Goal: Information Seeking & Learning: Learn about a topic

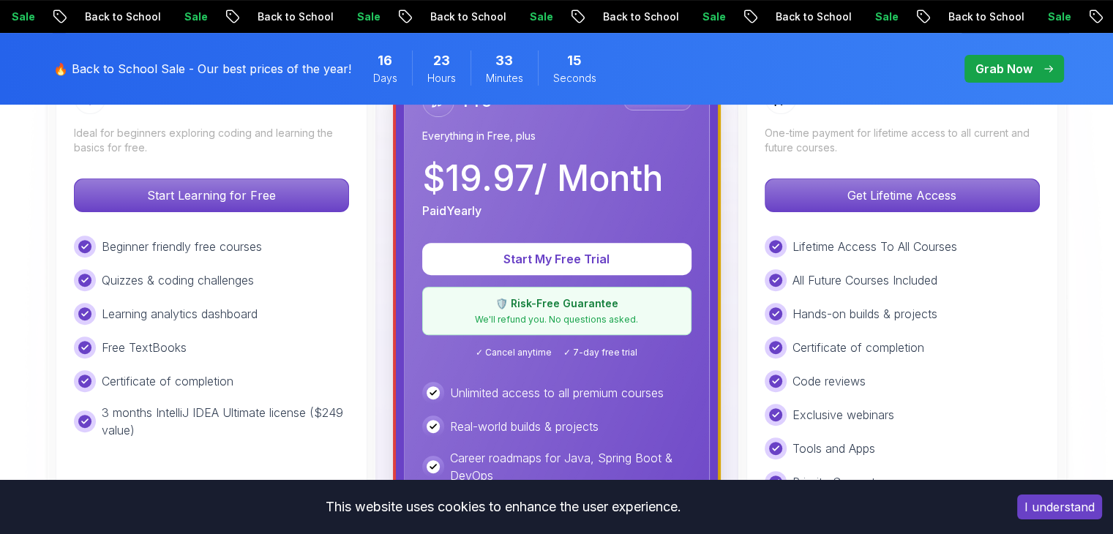
scroll to position [451, 0]
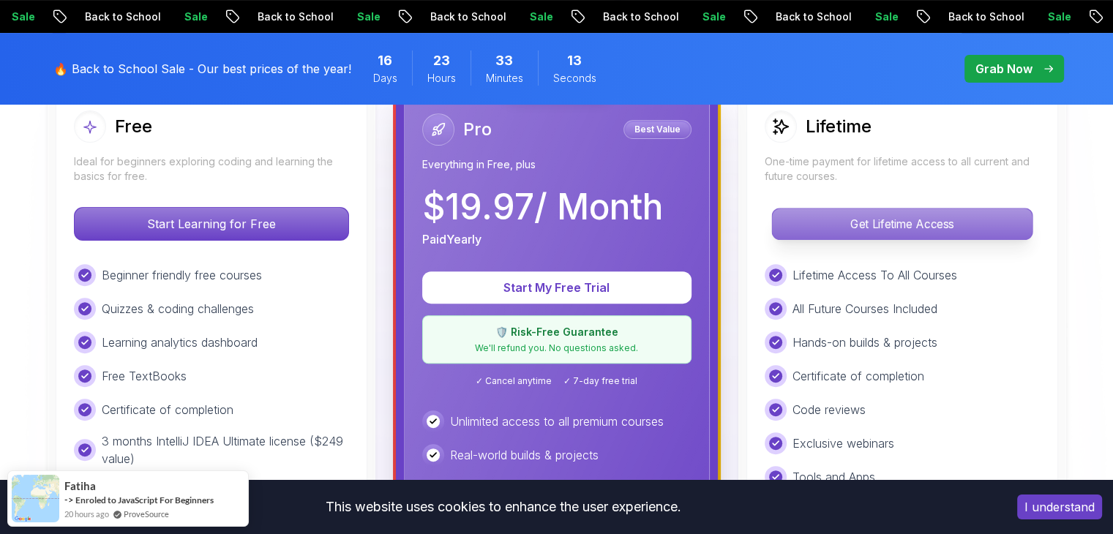
click at [849, 228] on p "Get Lifetime Access" at bounding box center [902, 224] width 260 height 31
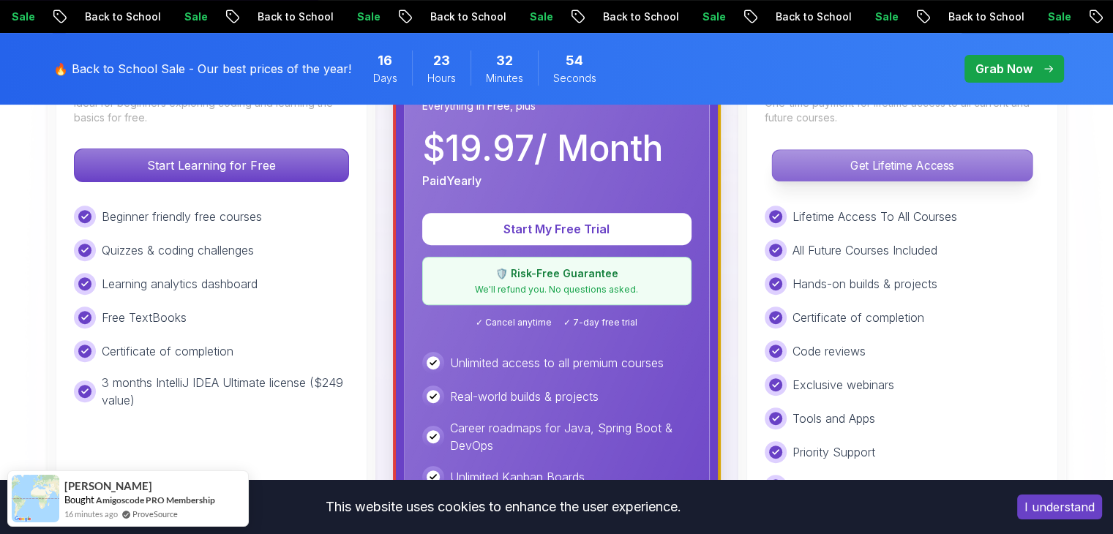
scroll to position [510, 0]
click at [874, 230] on div "Lifetime Access To All Courses All Future Courses Included Hands-on builds & pr…" at bounding box center [902, 350] width 275 height 291
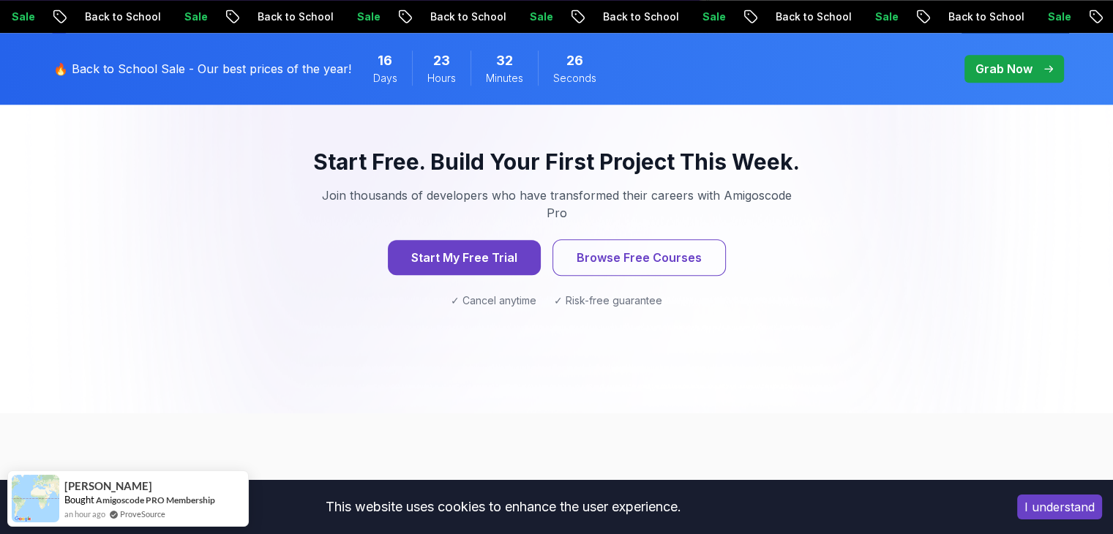
scroll to position [1581, 0]
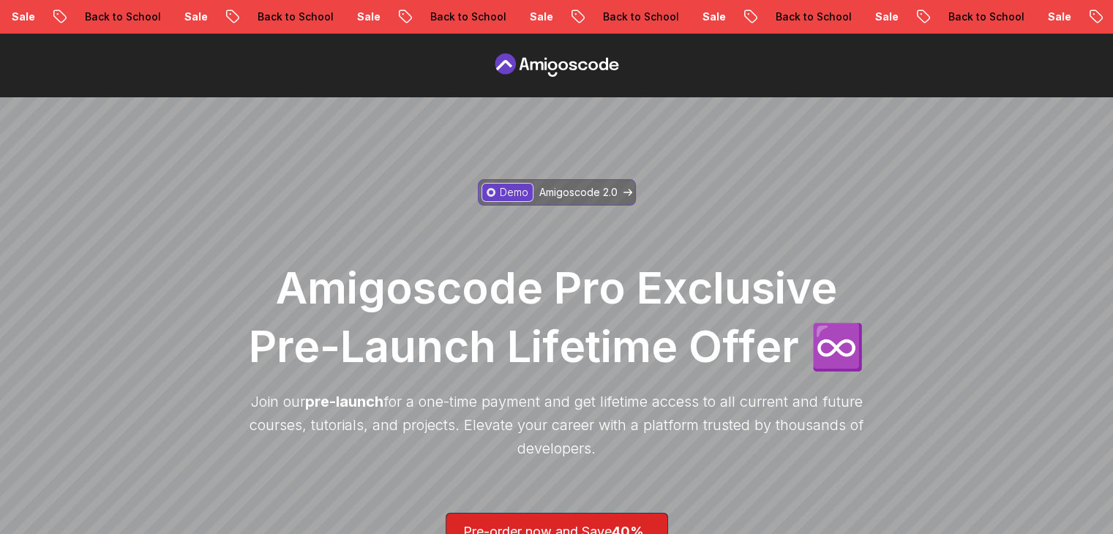
click at [593, 194] on p "Amigoscode 2.0" at bounding box center [578, 192] width 78 height 15
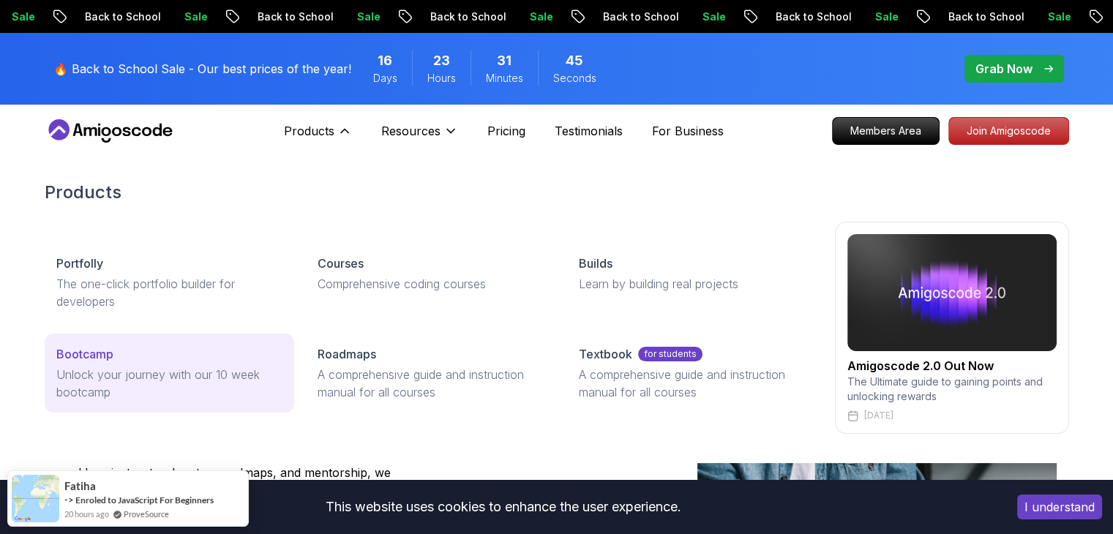
click at [215, 354] on div "Bootcamp" at bounding box center [169, 354] width 226 height 18
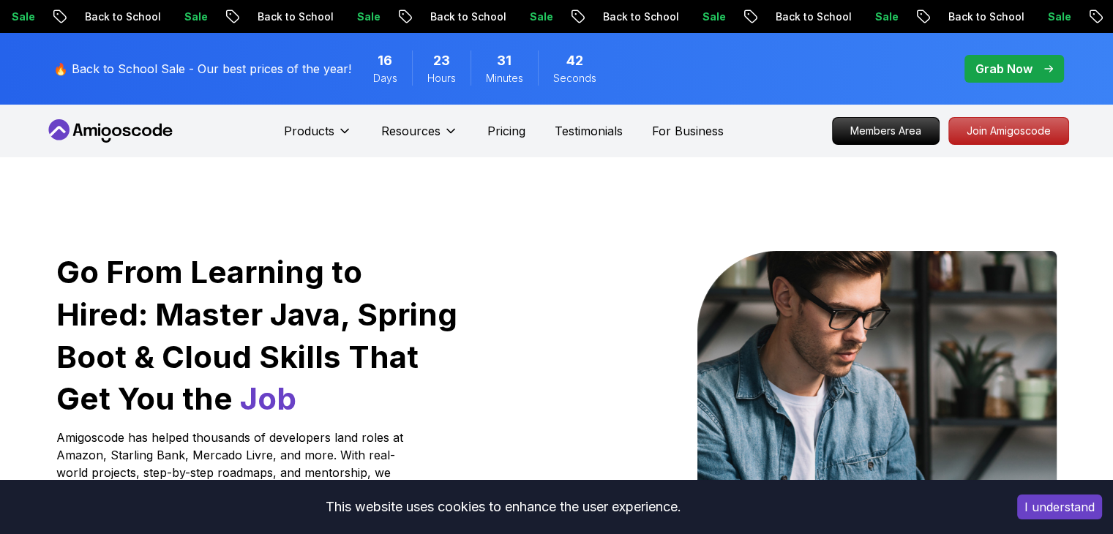
click at [307, 118] on div "Products" at bounding box center [318, 130] width 68 height 29
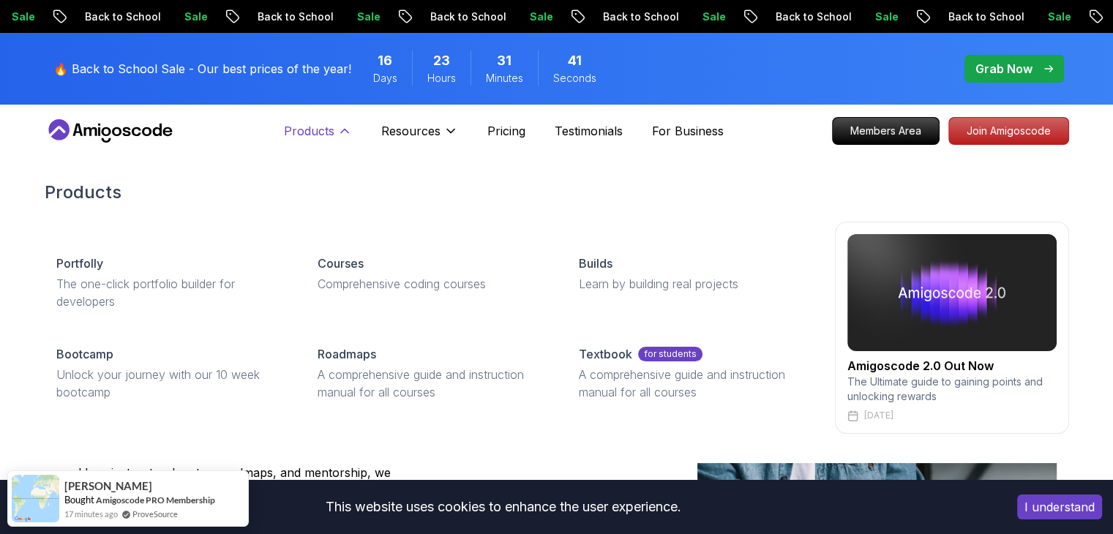
click at [307, 124] on p "Products" at bounding box center [309, 131] width 50 height 18
click at [318, 127] on p "Products" at bounding box center [309, 131] width 50 height 18
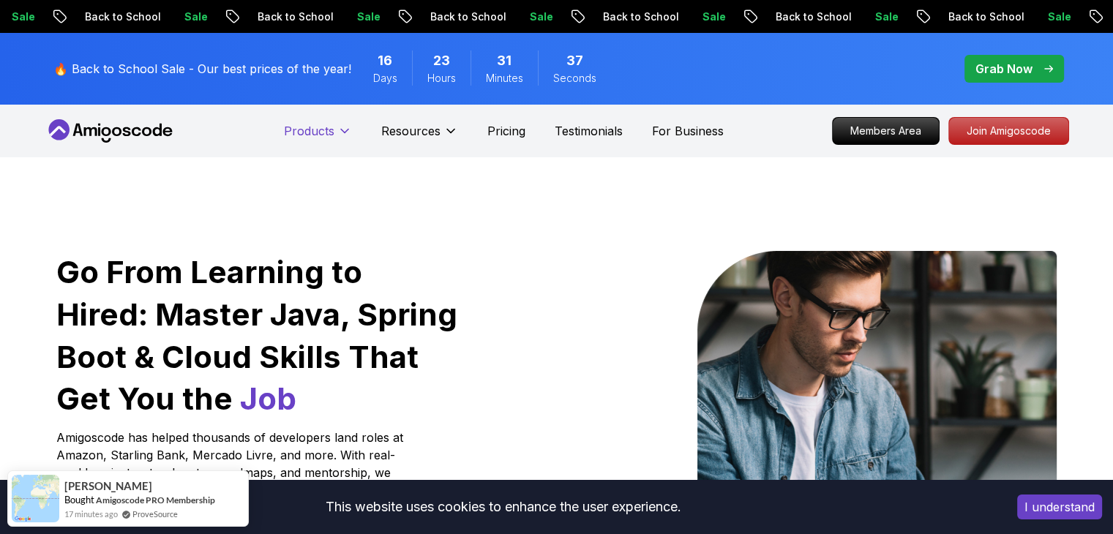
click at [318, 127] on p "Products" at bounding box center [309, 131] width 50 height 18
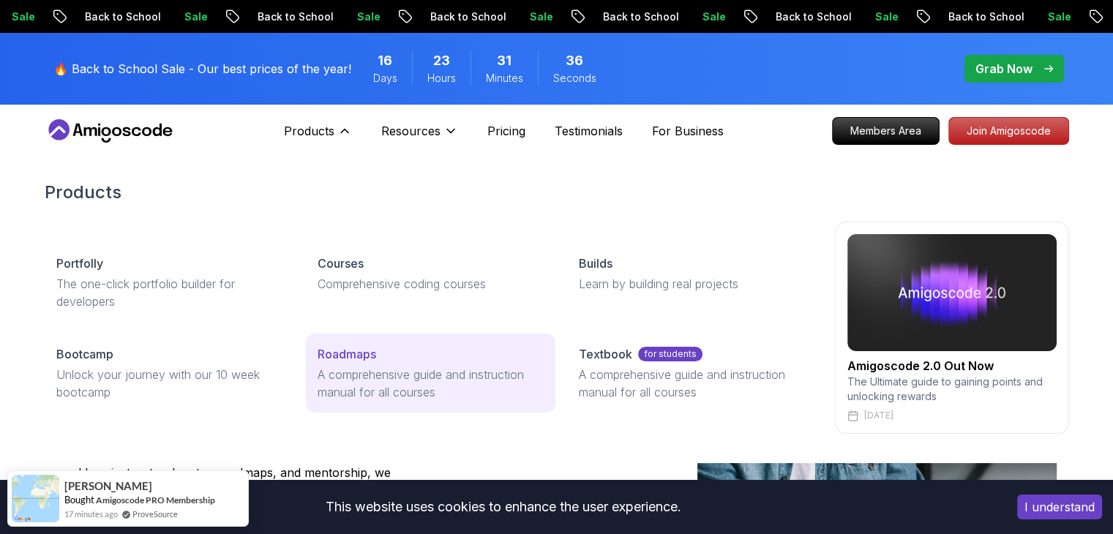
click at [404, 369] on p "A comprehensive guide and instruction manual for all courses" at bounding box center [431, 383] width 226 height 35
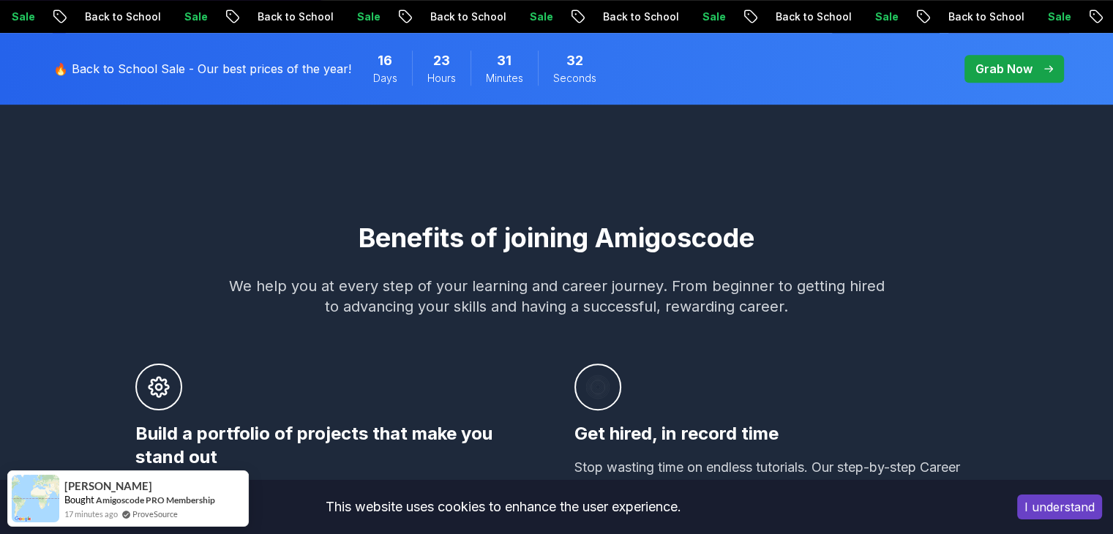
scroll to position [862, 0]
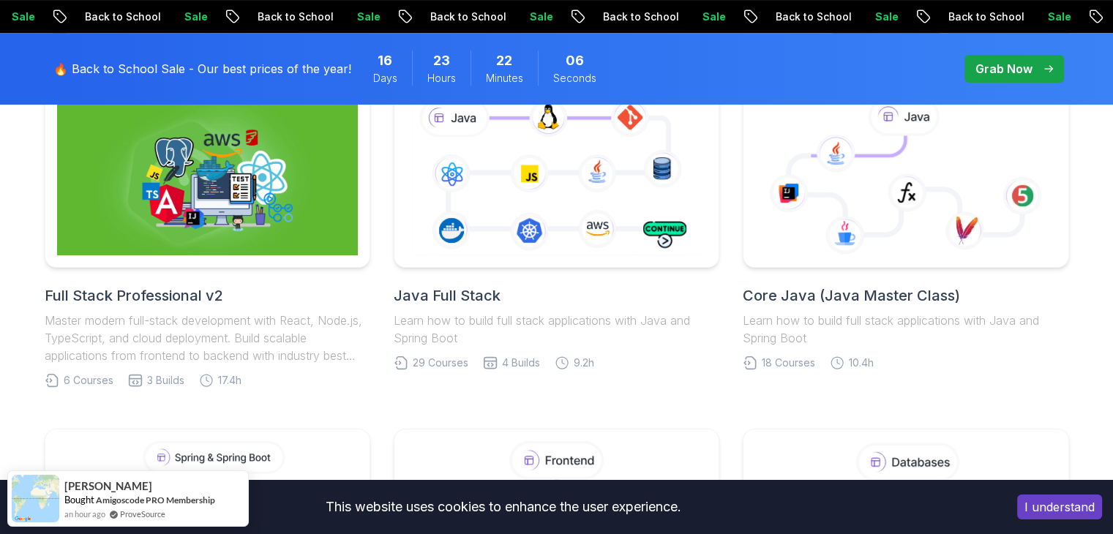
scroll to position [408, 0]
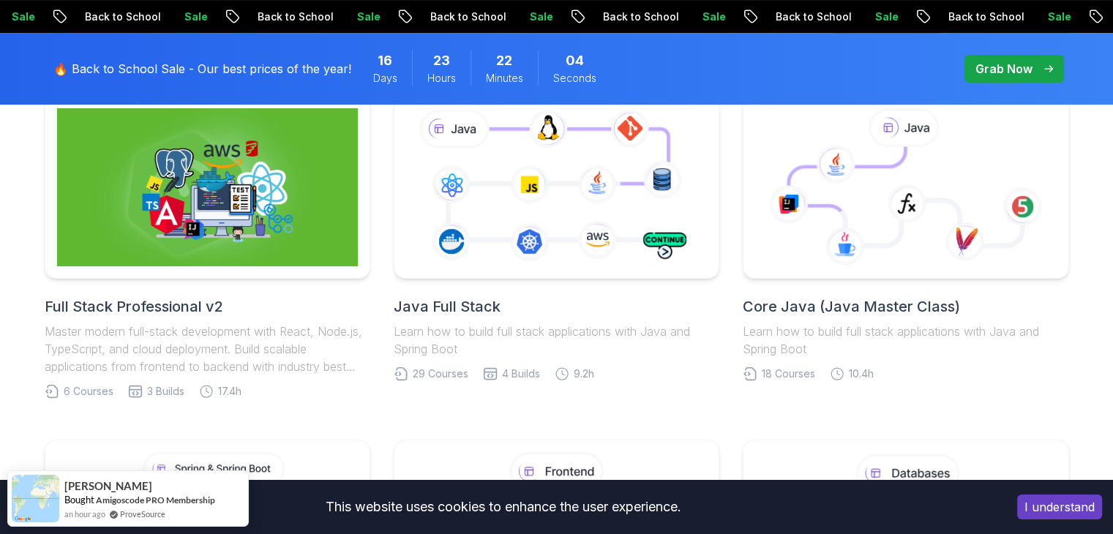
click at [480, 303] on h2 "Java Full Stack" at bounding box center [557, 306] width 326 height 20
click at [193, 306] on h2 "Full Stack Professional v2" at bounding box center [208, 306] width 326 height 20
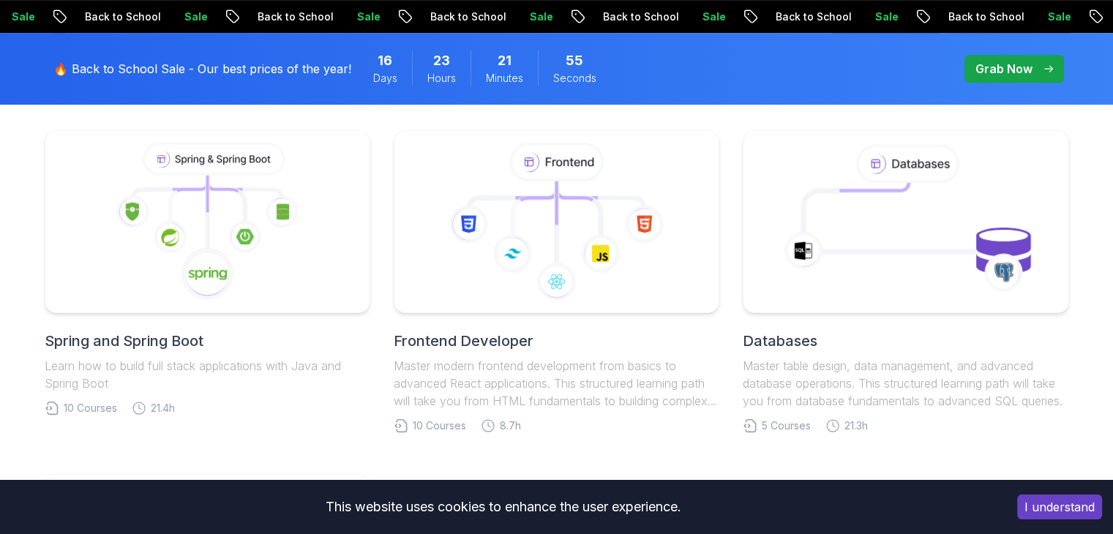
scroll to position [719, 0]
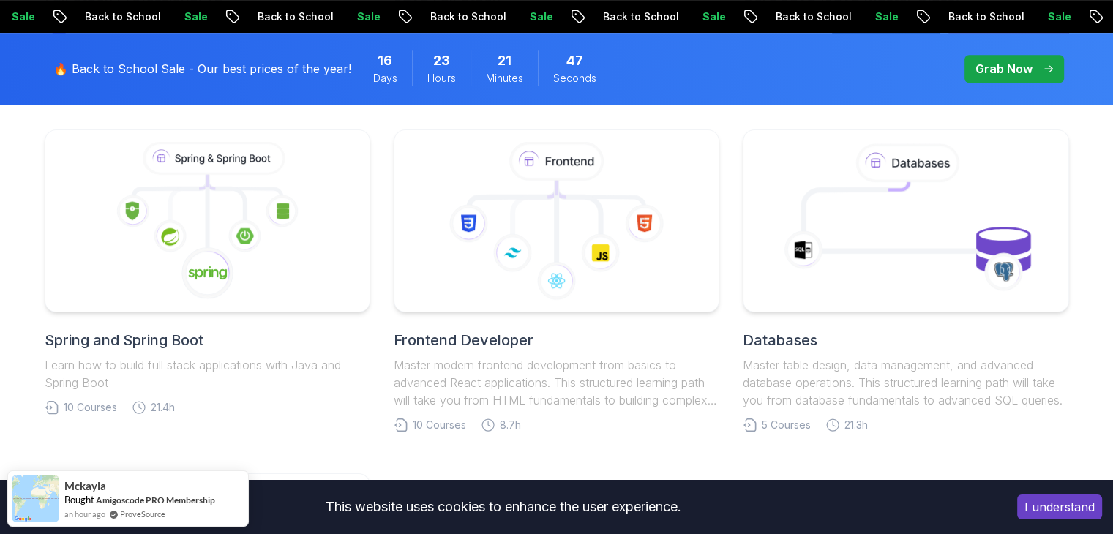
click at [164, 340] on h2 "Spring and Spring Boot" at bounding box center [208, 340] width 326 height 20
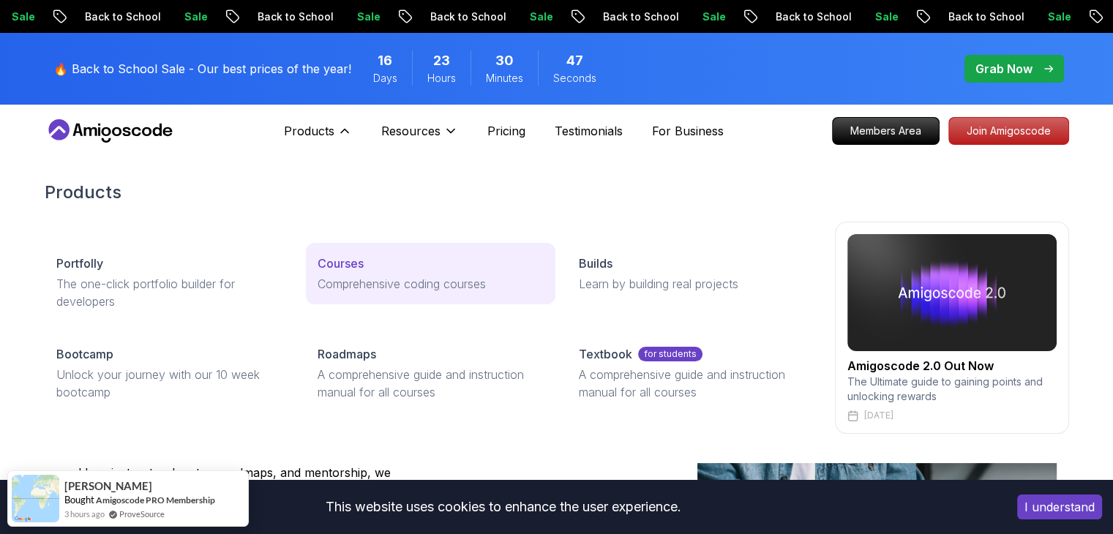
click at [351, 255] on p "Courses" at bounding box center [341, 264] width 46 height 18
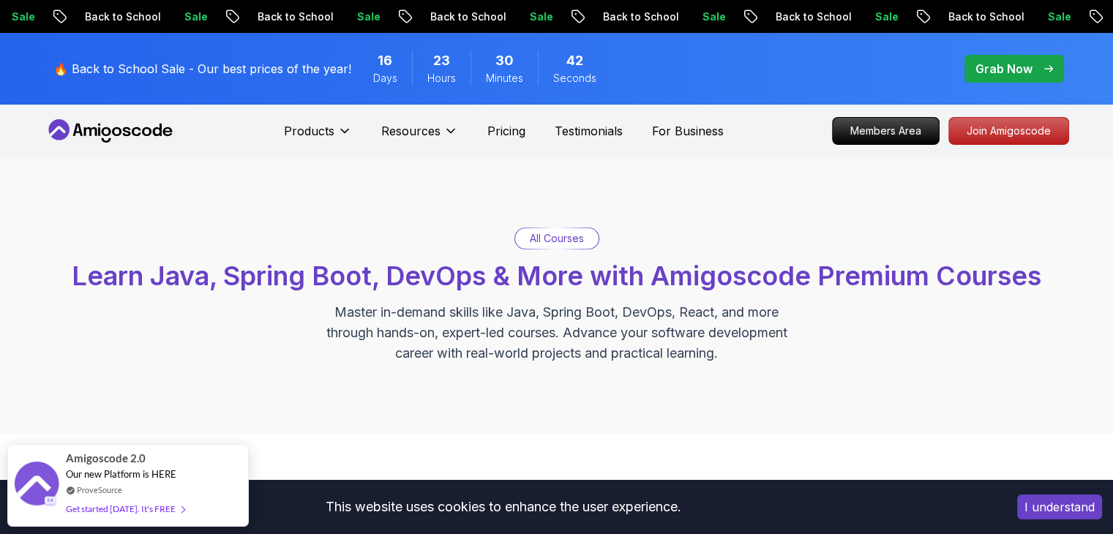
click at [578, 234] on p "All Courses" at bounding box center [557, 238] width 54 height 15
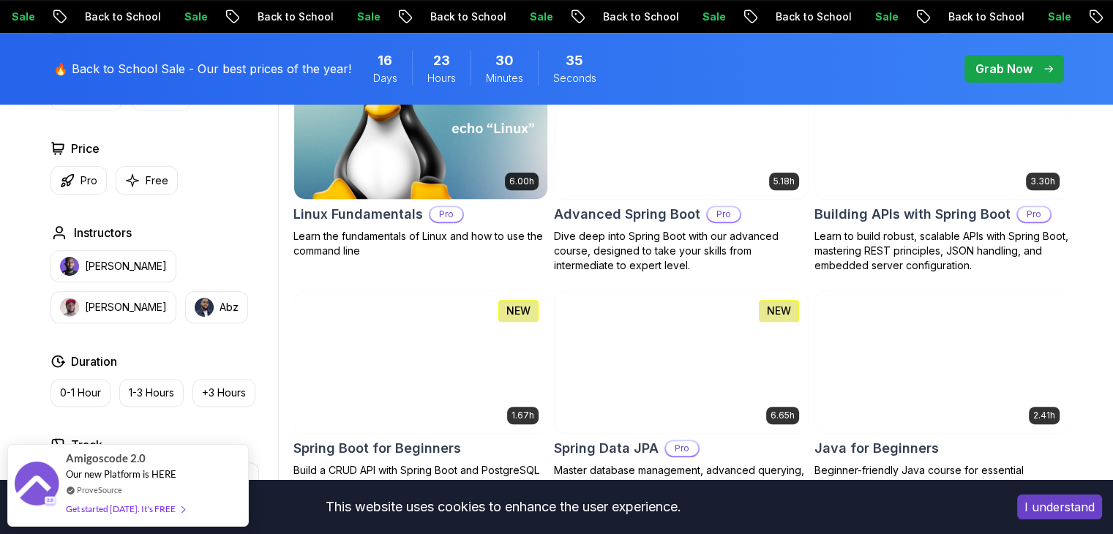
scroll to position [509, 0]
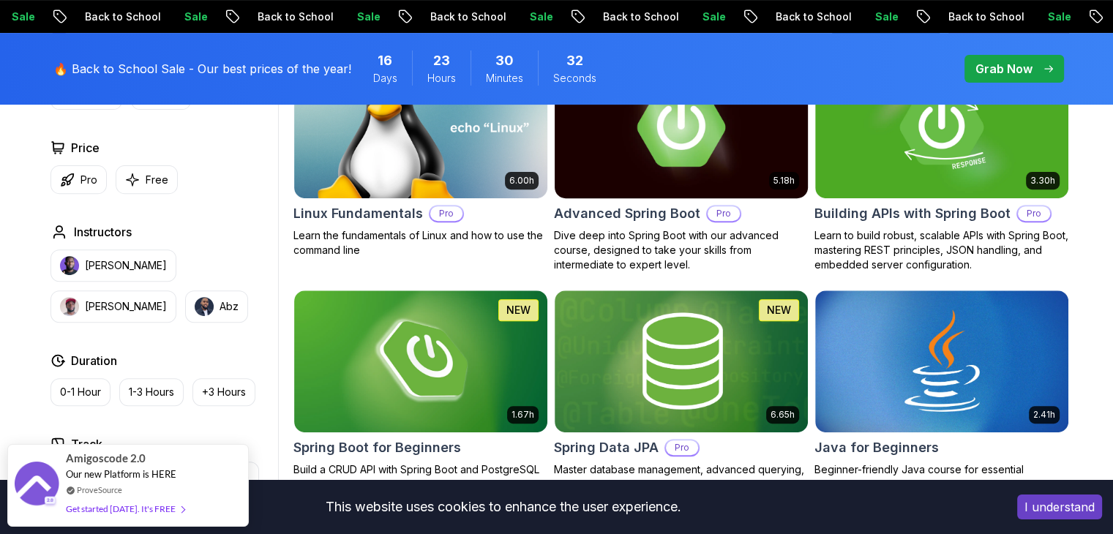
click at [598, 211] on h2 "Advanced Spring Boot" at bounding box center [627, 213] width 146 height 20
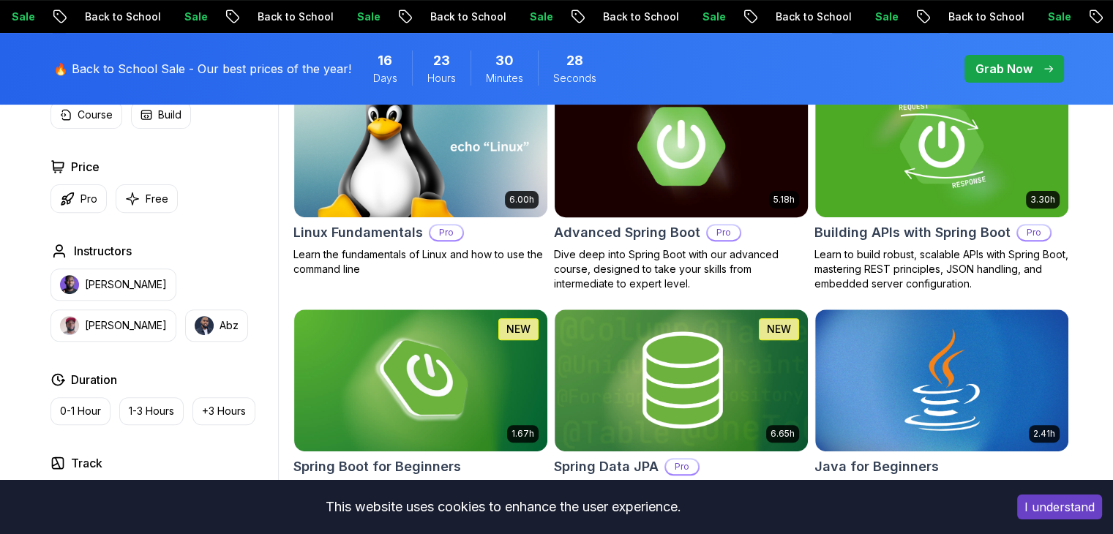
scroll to position [479, 0]
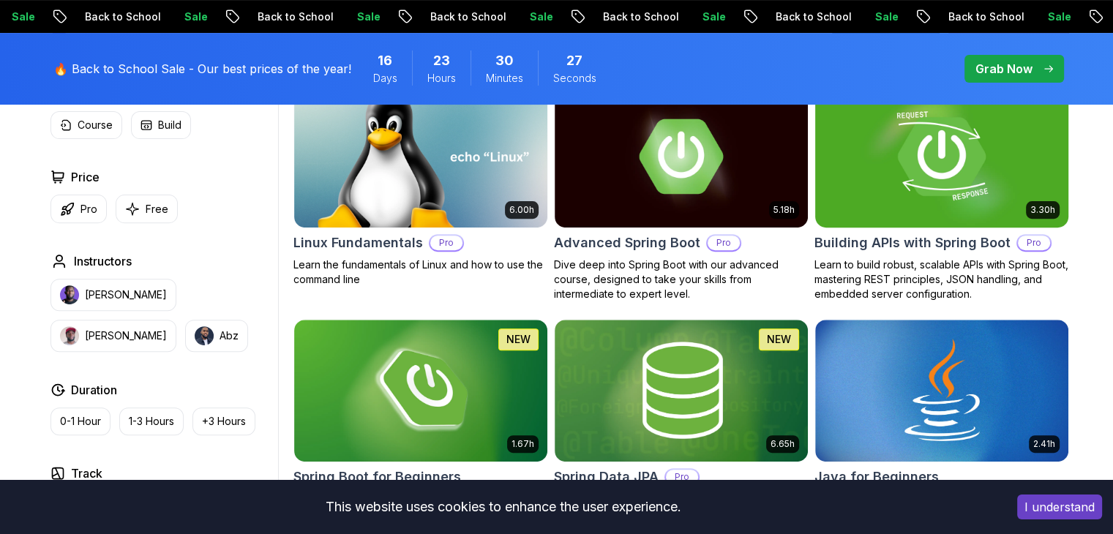
click at [893, 233] on h2 "Building APIs with Spring Boot" at bounding box center [912, 243] width 196 height 20
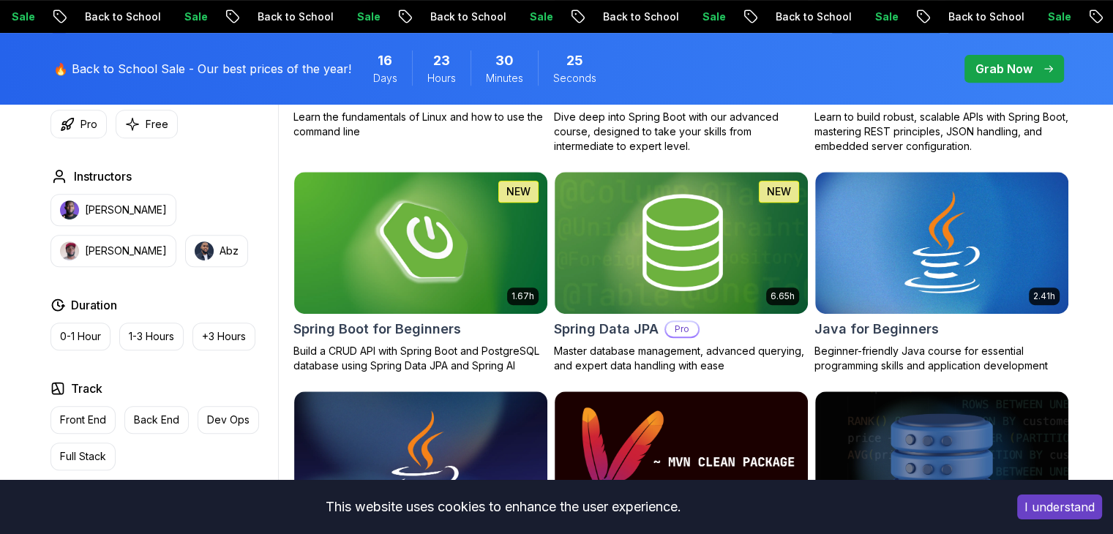
scroll to position [631, 0]
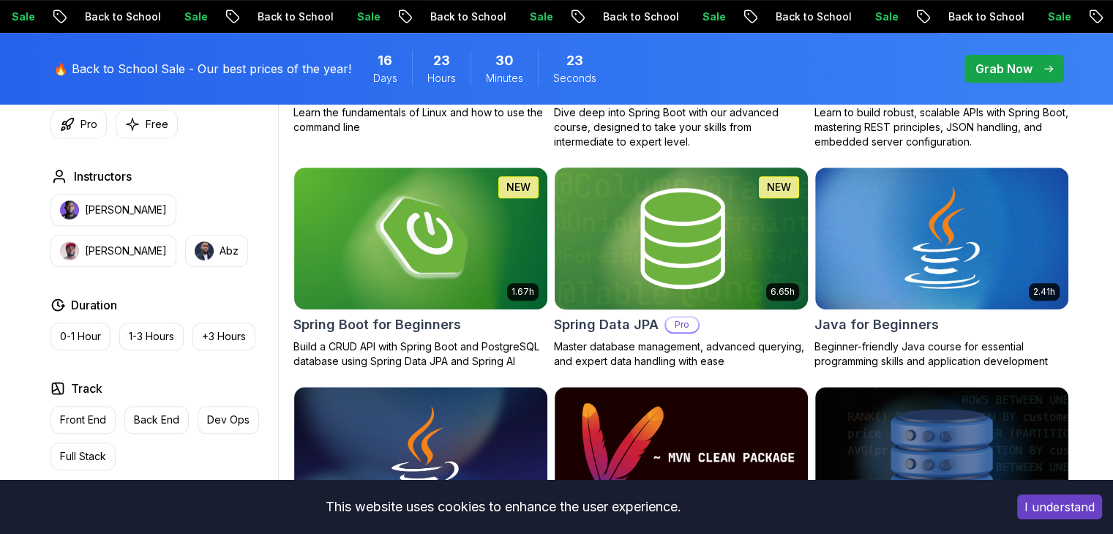
click at [626, 329] on h2 "Spring Data JPA" at bounding box center [606, 325] width 105 height 20
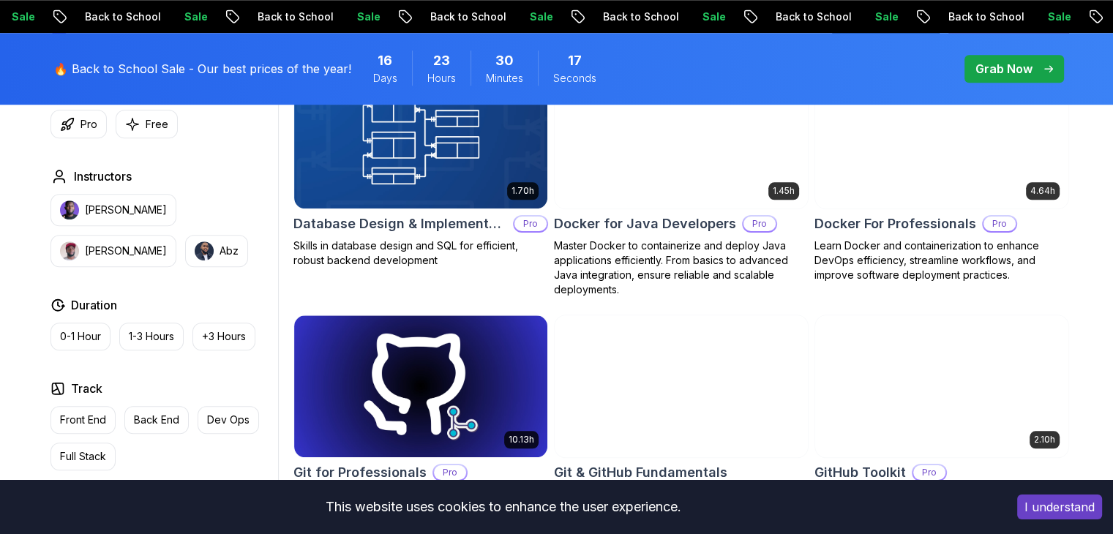
scroll to position [1406, 0]
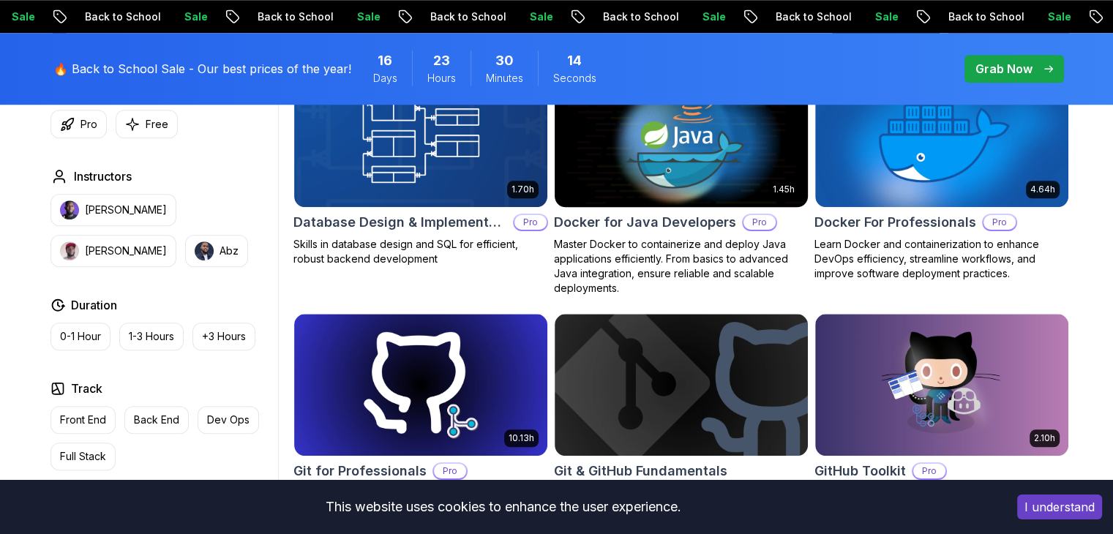
click at [623, 237] on p "Master Docker to containerize and deploy Java applications efficiently. From ba…" at bounding box center [681, 266] width 255 height 59
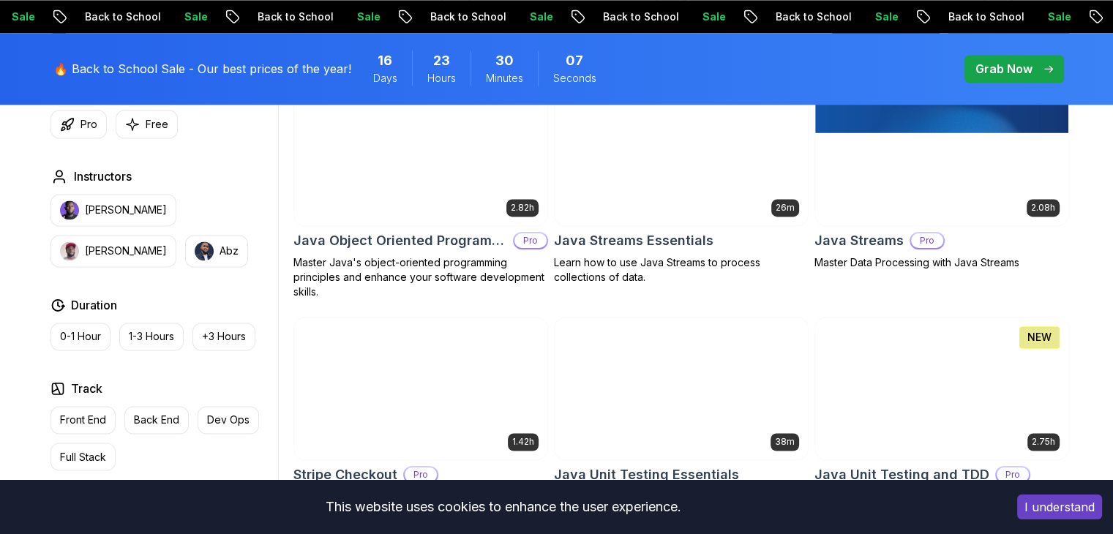
scroll to position [2324, 0]
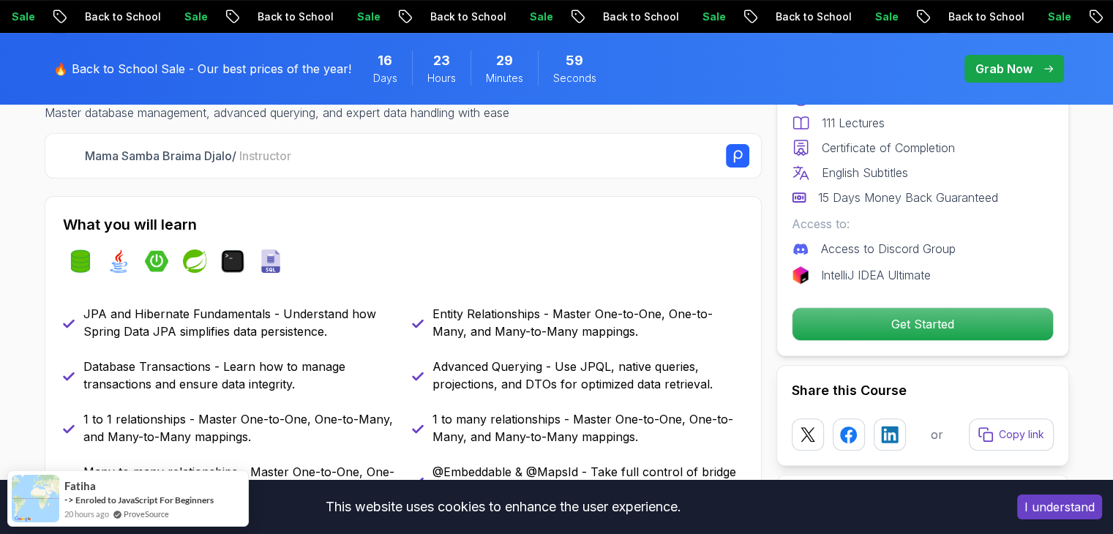
scroll to position [578, 0]
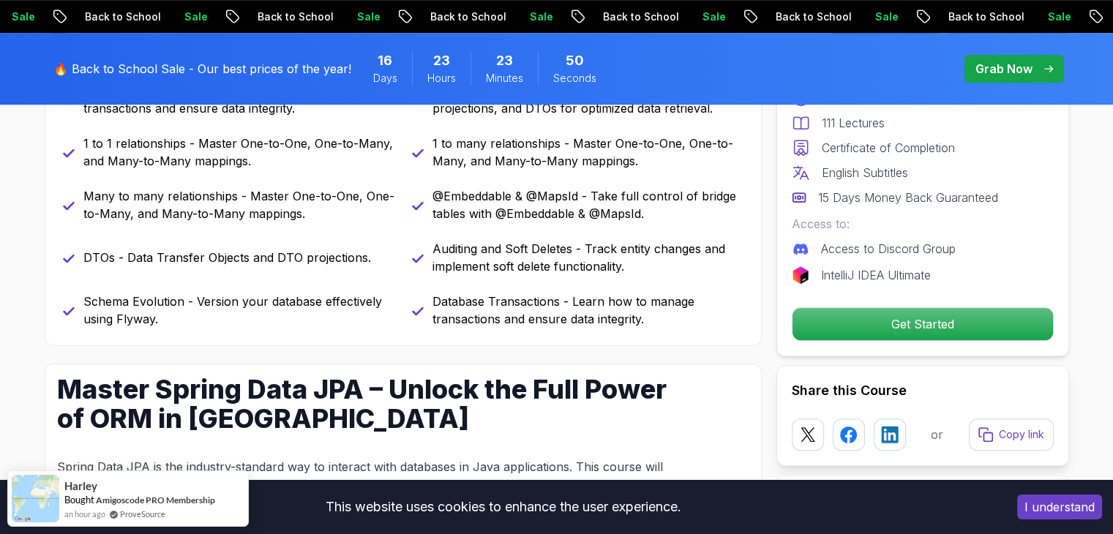
scroll to position [824, 0]
drag, startPoint x: 437, startPoint y: 248, endPoint x: 635, endPoint y: 255, distance: 198.4
click at [635, 255] on p "Auditing and Soft Deletes - Track entity changes and implement soft delete func…" at bounding box center [587, 256] width 311 height 35
click at [646, 277] on div "JPA and Hibernate Fundamentals - Understand how Spring Data JPA simplifies data…" at bounding box center [403, 178] width 681 height 299
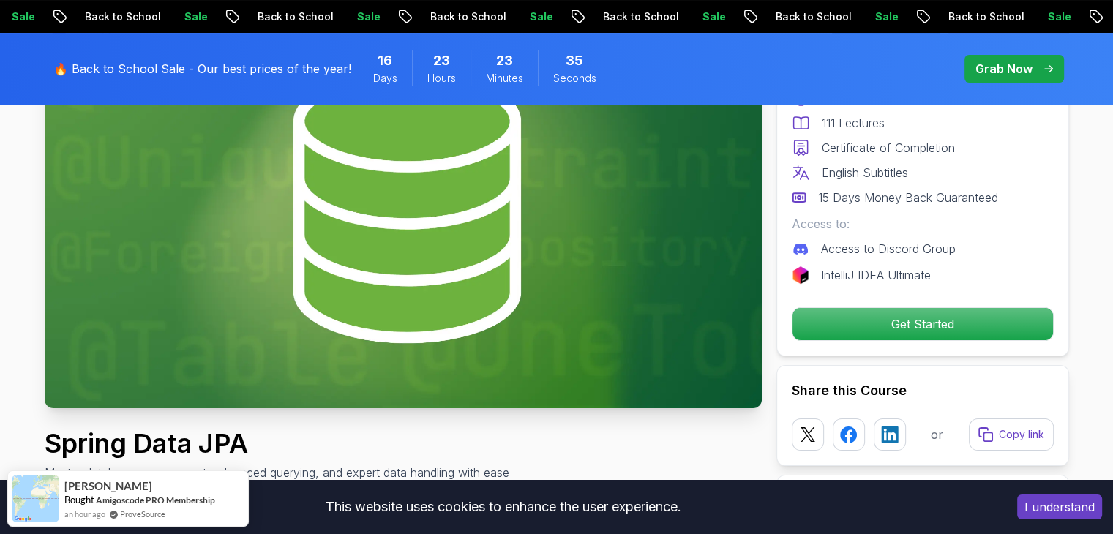
scroll to position [221, 0]
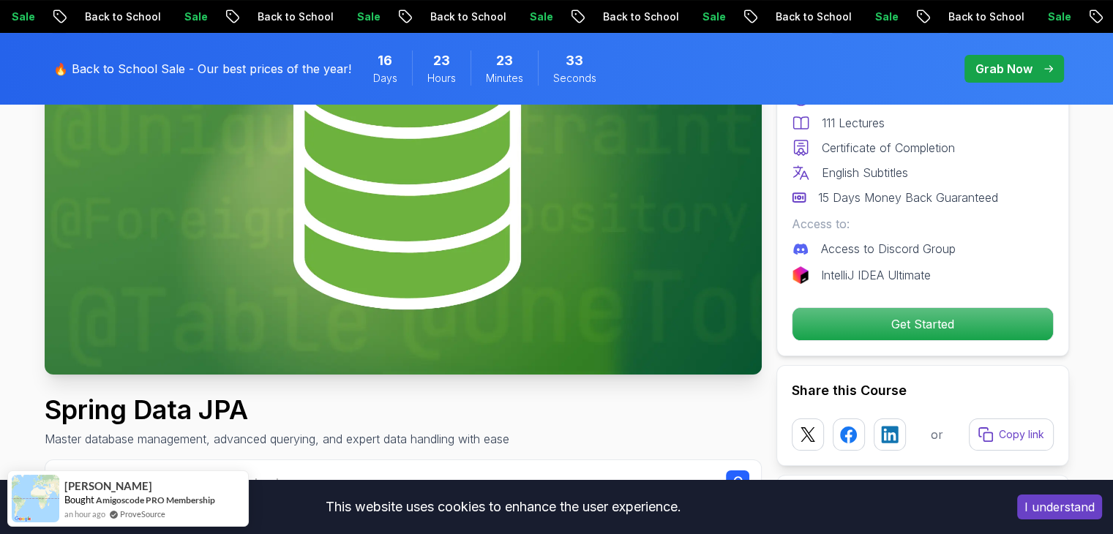
click at [866, 345] on div "Pro Course Includes: 6.65 Hours 111 Lectures Certificate of Completion English …" at bounding box center [922, 181] width 293 height 350
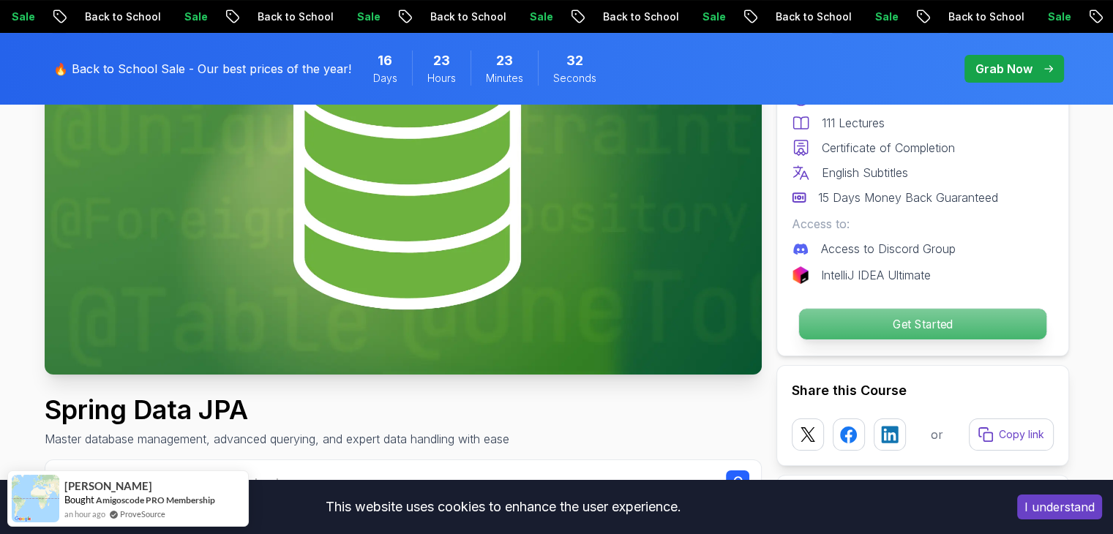
click at [870, 326] on p "Get Started" at bounding box center [921, 324] width 247 height 31
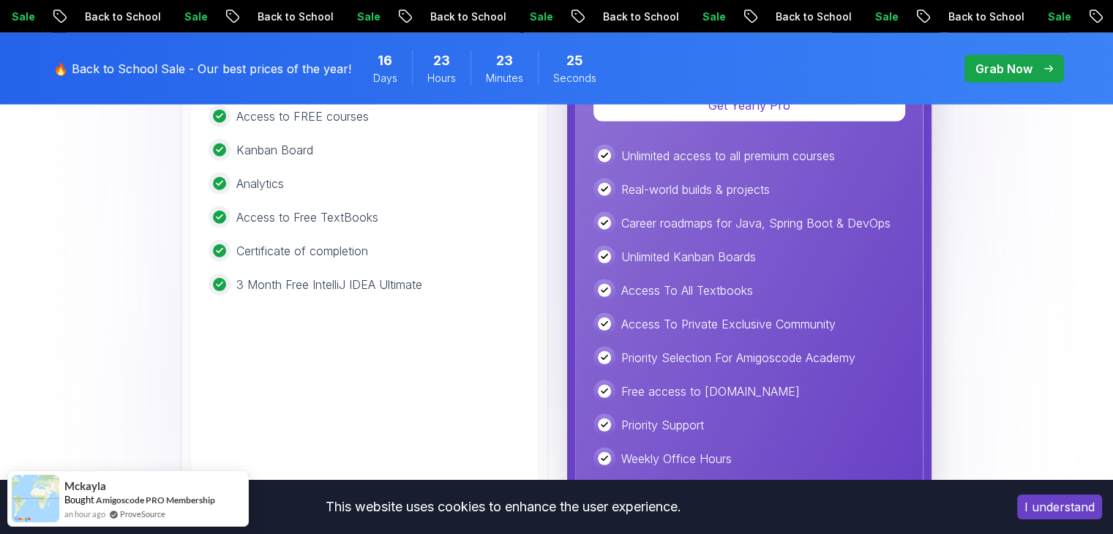
scroll to position [3975, 0]
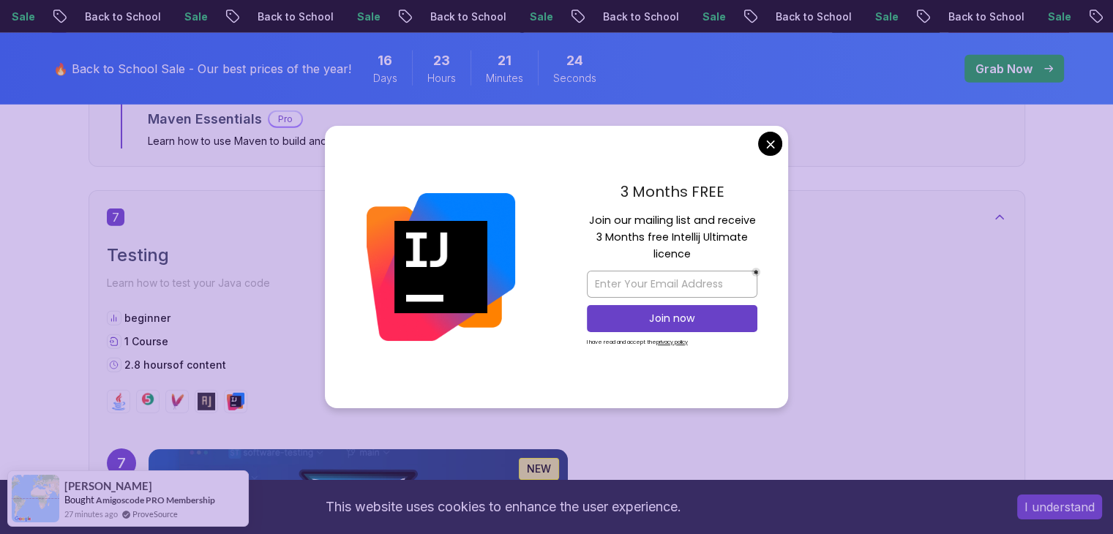
scroll to position [4135, 0]
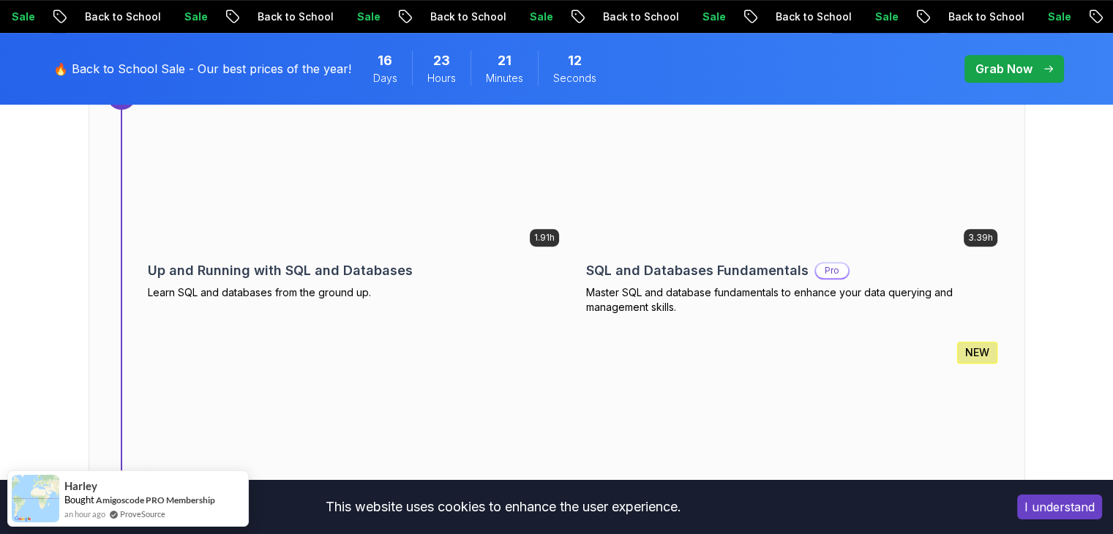
scroll to position [6347, 0]
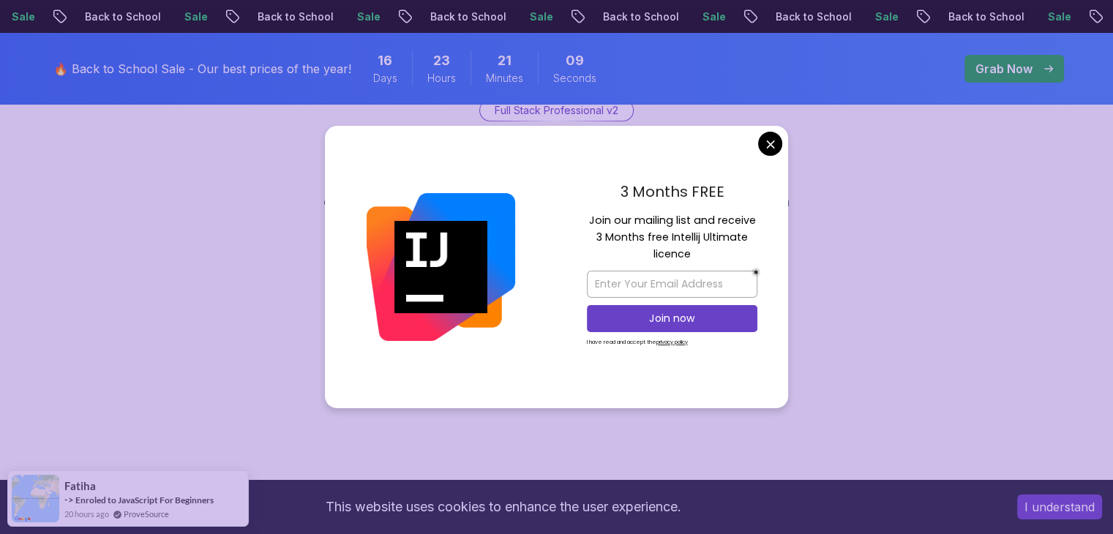
scroll to position [131, 0]
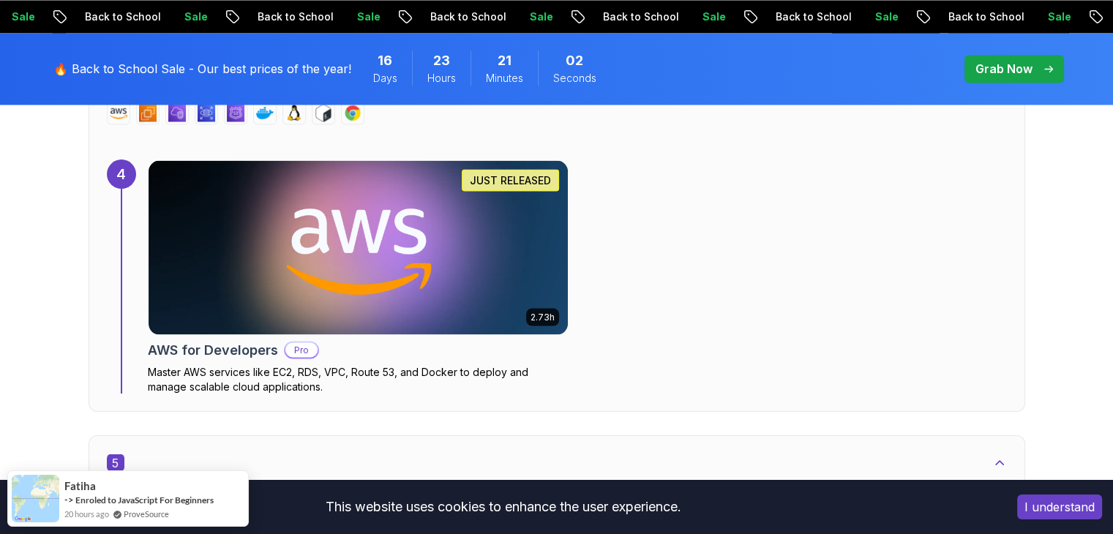
scroll to position [2633, 0]
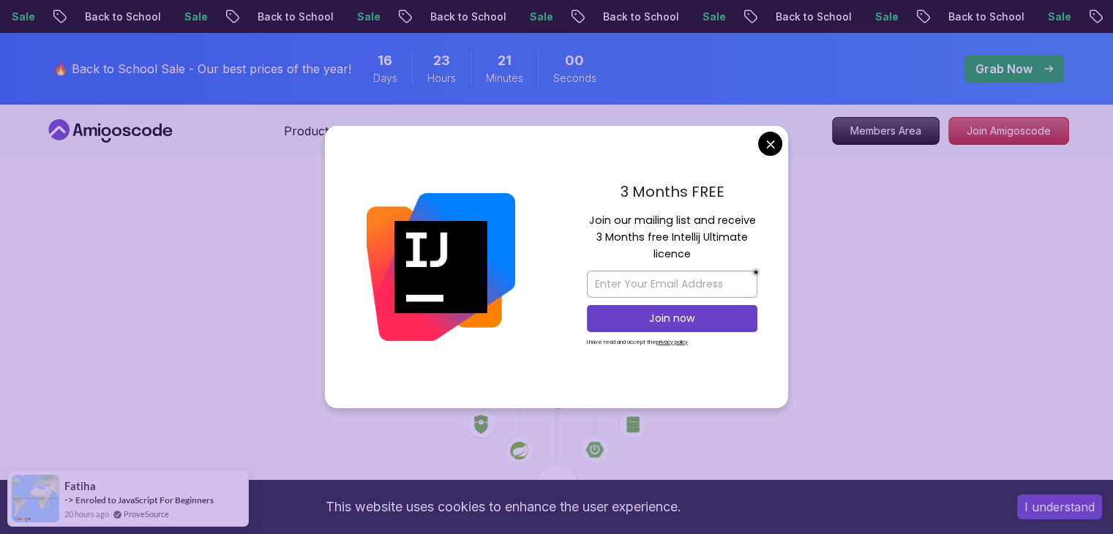
drag, startPoint x: 697, startPoint y: 367, endPoint x: 717, endPoint y: 173, distance: 195.6
click at [717, 173] on div "3 Months FREE Join our mailing list and receive 3 Months free Intellij Ultimate…" at bounding box center [672, 267] width 232 height 282
click at [761, 151] on div "3 Months FREE Join our mailing list and receive 3 Months free Intellij Ultimate…" at bounding box center [672, 267] width 232 height 282
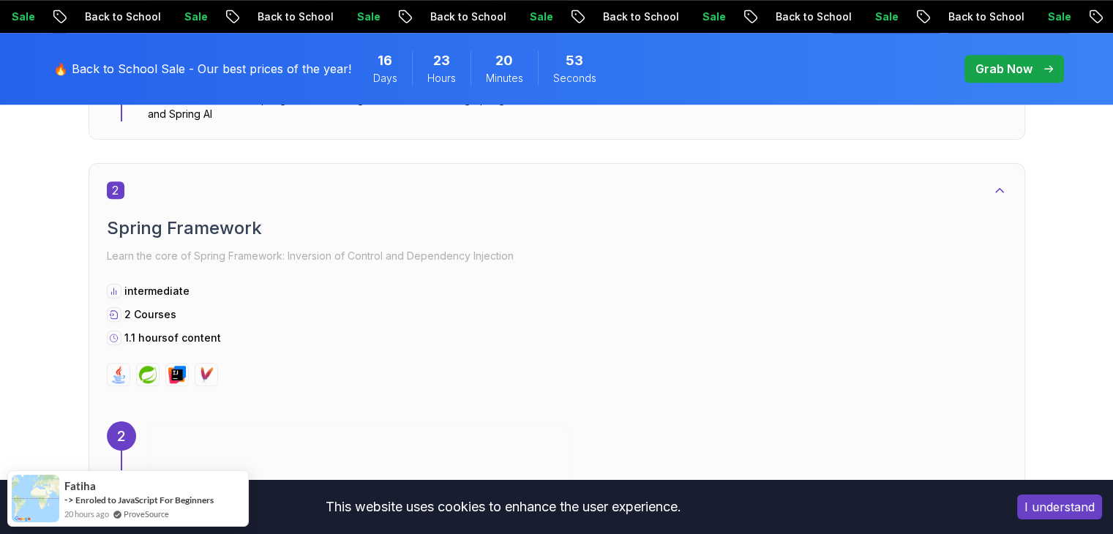
scroll to position [1360, 0]
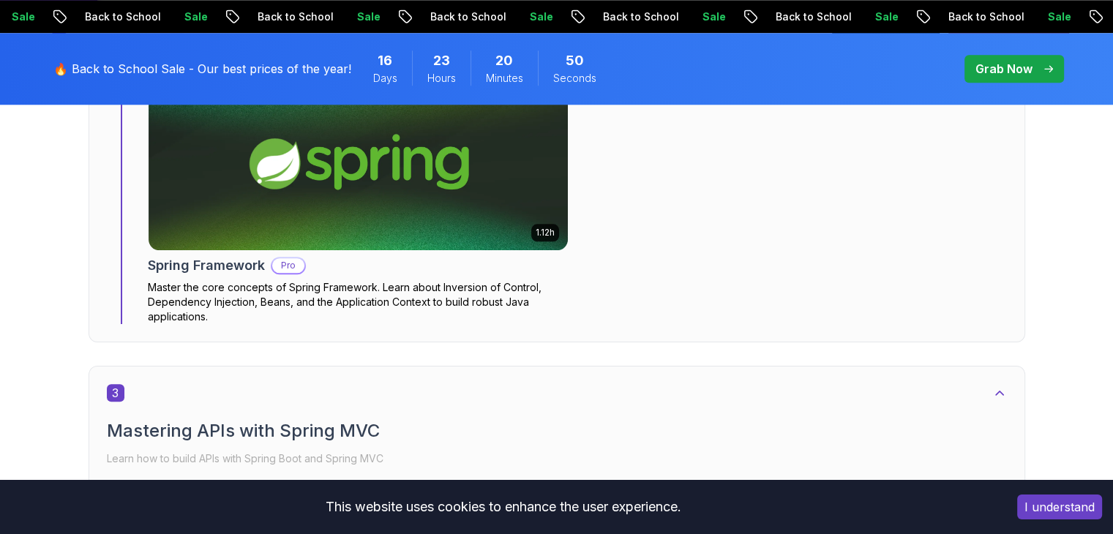
scroll to position [1639, 0]
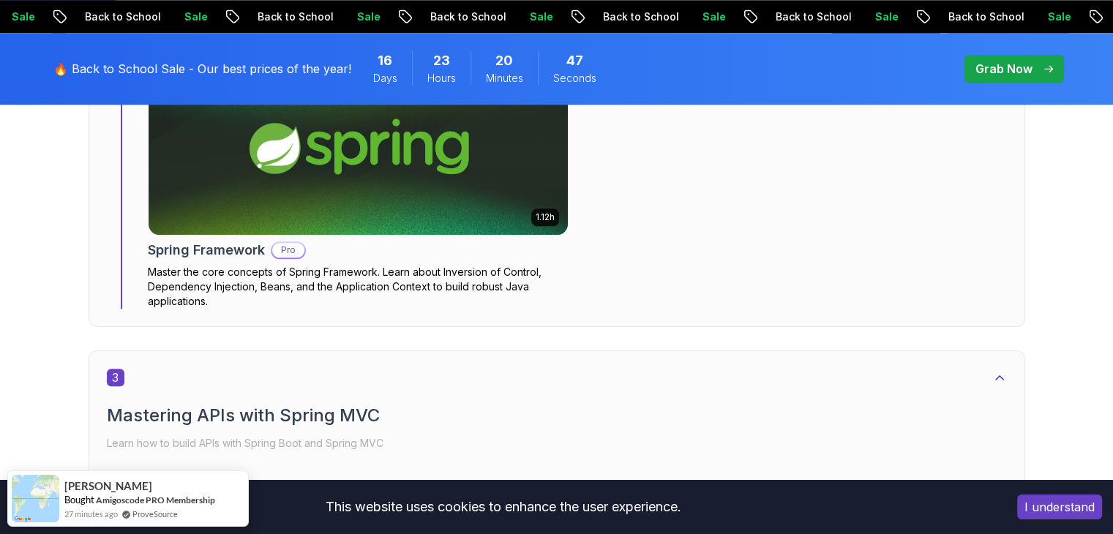
scroll to position [1877, 0]
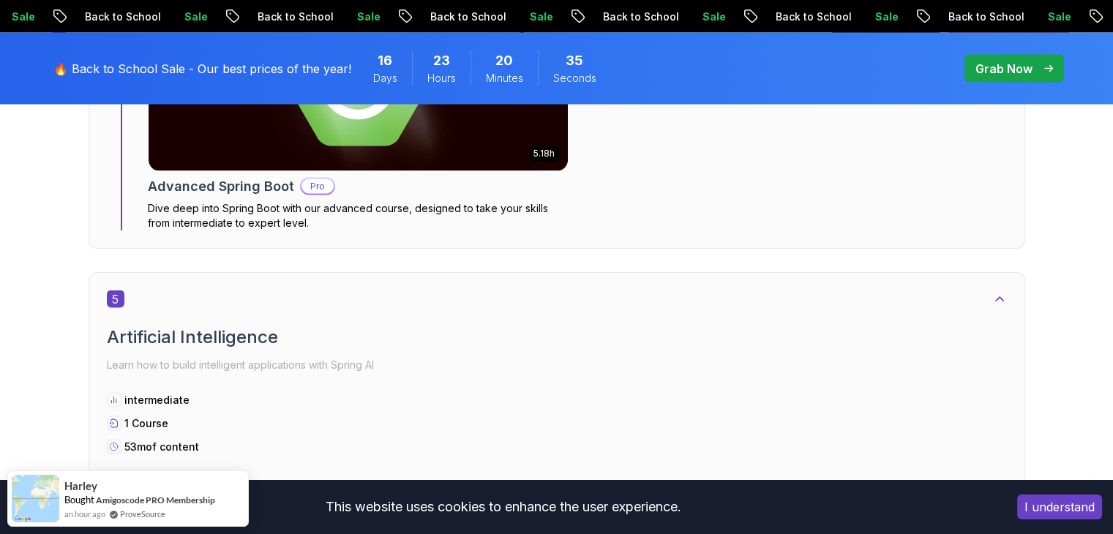
scroll to position [2949, 0]
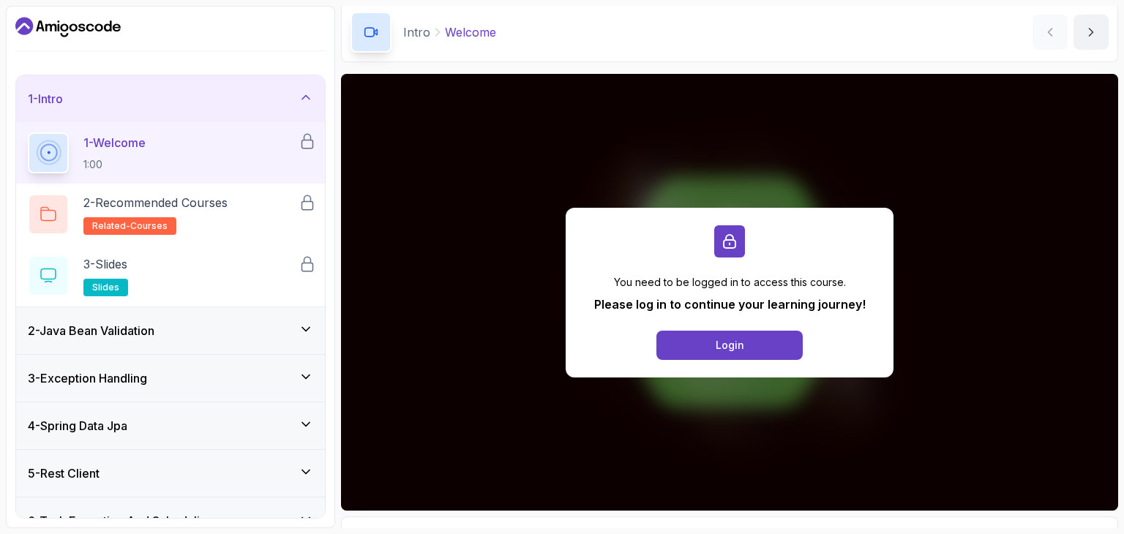
scroll to position [37, 0]
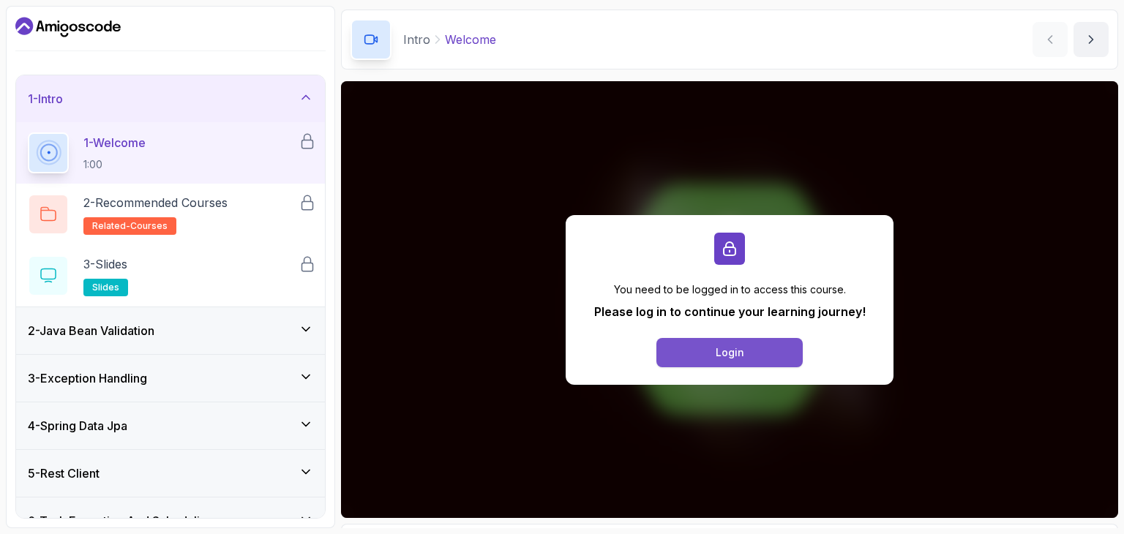
click at [758, 356] on button "Login" at bounding box center [729, 352] width 146 height 29
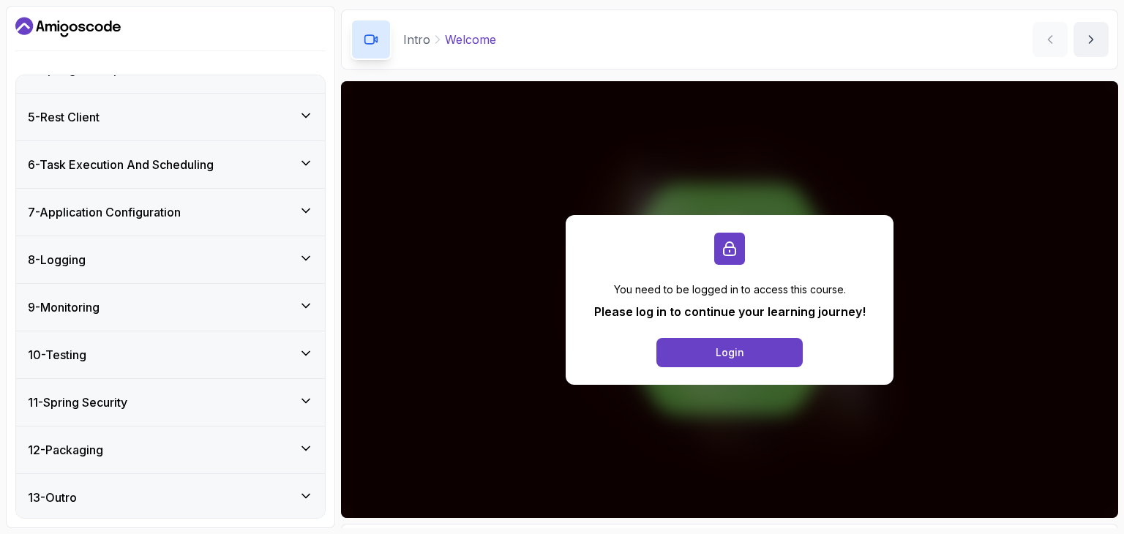
scroll to position [357, 0]
click at [75, 244] on div "8 - Logging" at bounding box center [170, 259] width 309 height 47
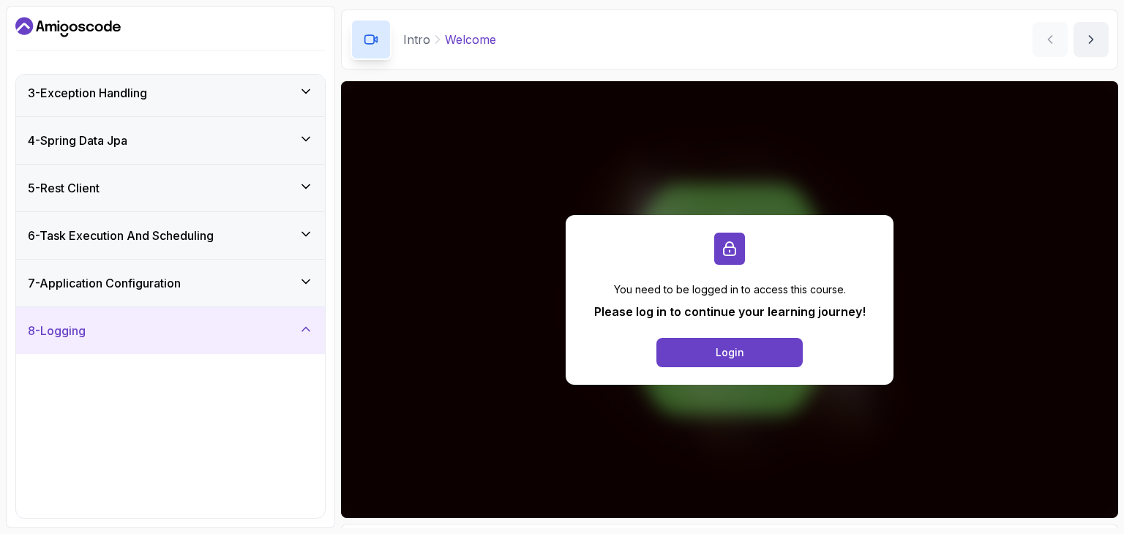
scroll to position [173, 0]
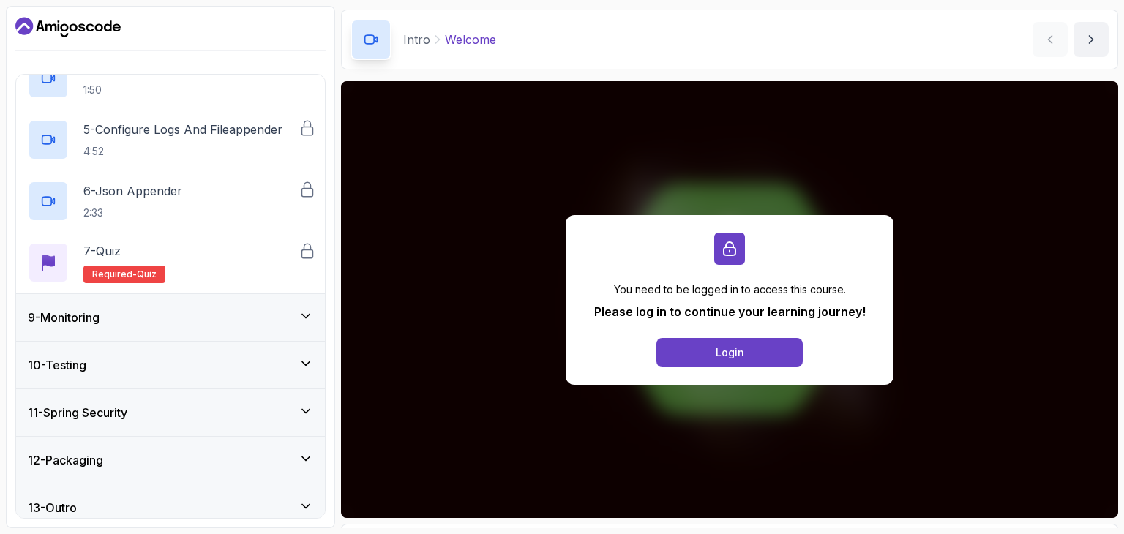
click at [140, 326] on div "9 - Monitoring" at bounding box center [170, 317] width 309 height 47
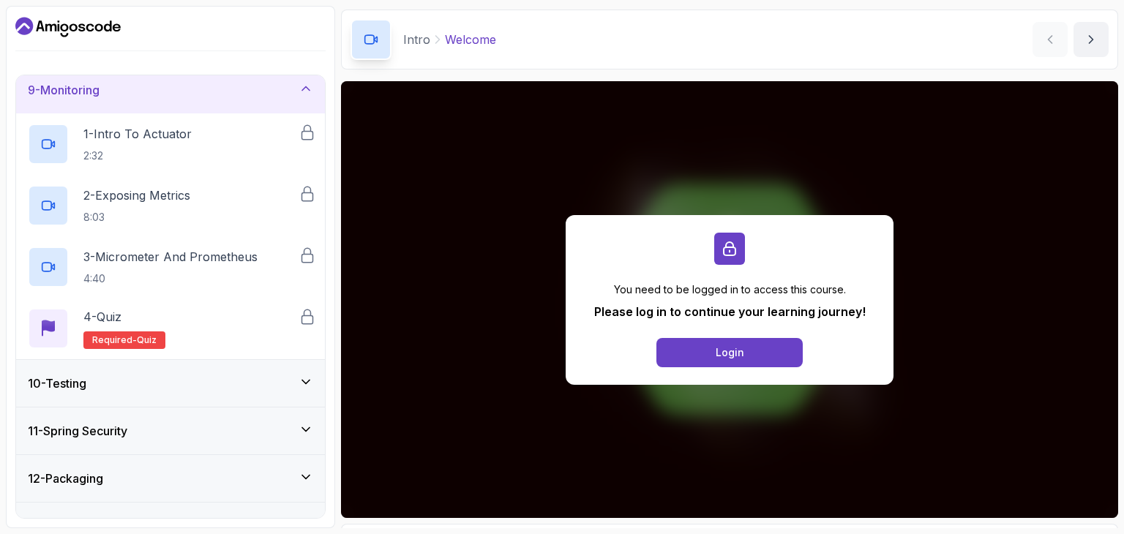
scroll to position [419, 0]
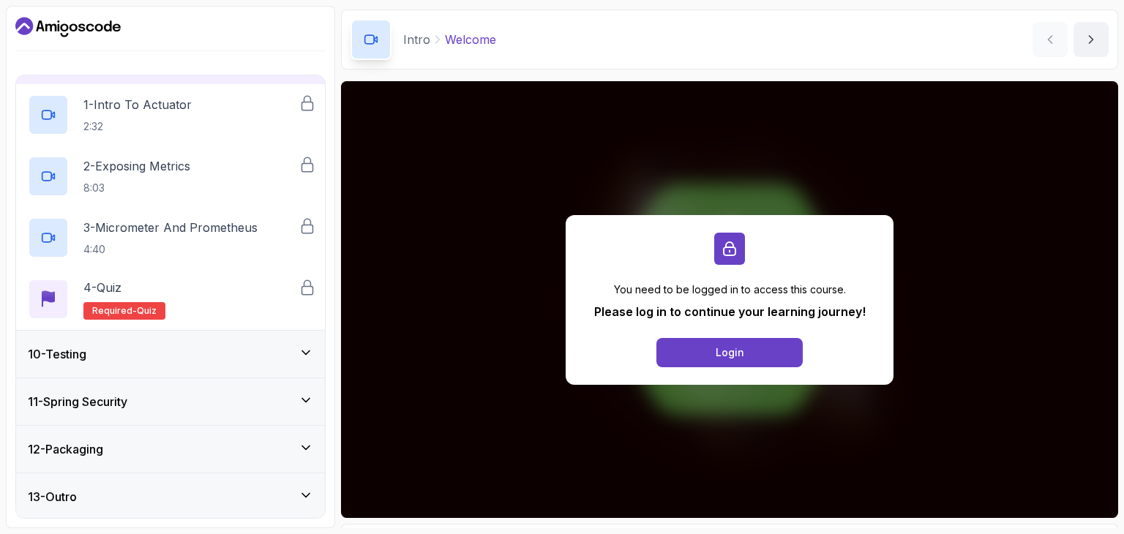
click at [140, 381] on div "11 - Spring Security" at bounding box center [170, 401] width 309 height 47
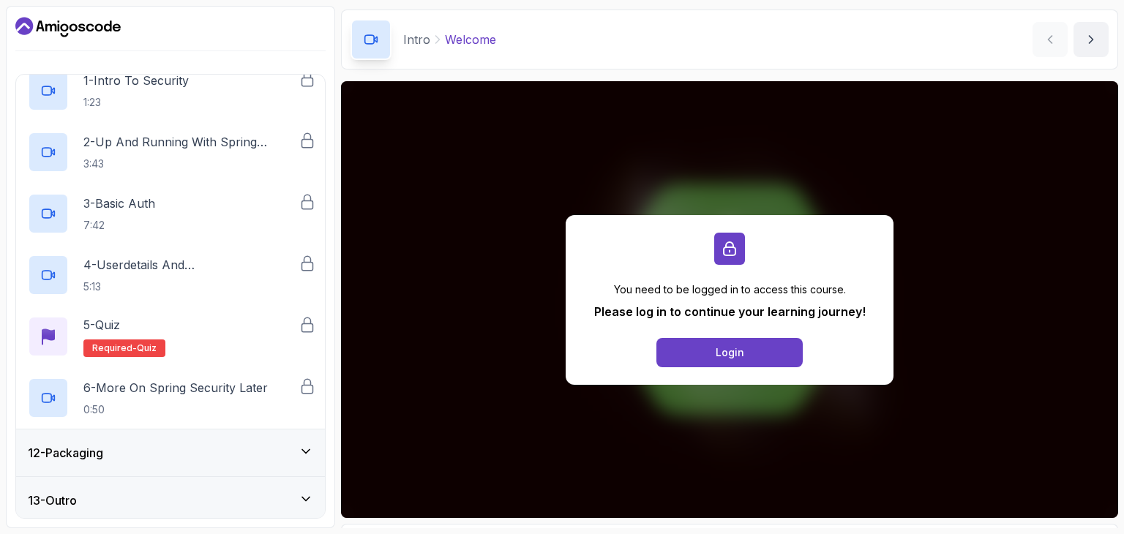
scroll to position [541, 0]
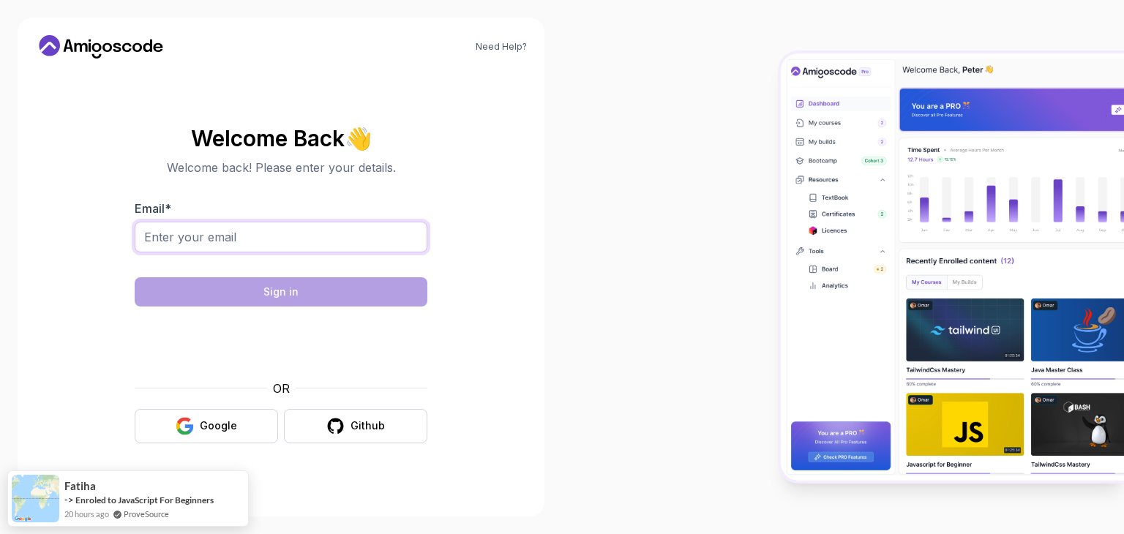
click at [310, 243] on input "Email *" at bounding box center [281, 237] width 293 height 31
type input "[EMAIL_ADDRESS][DOMAIN_NAME]"
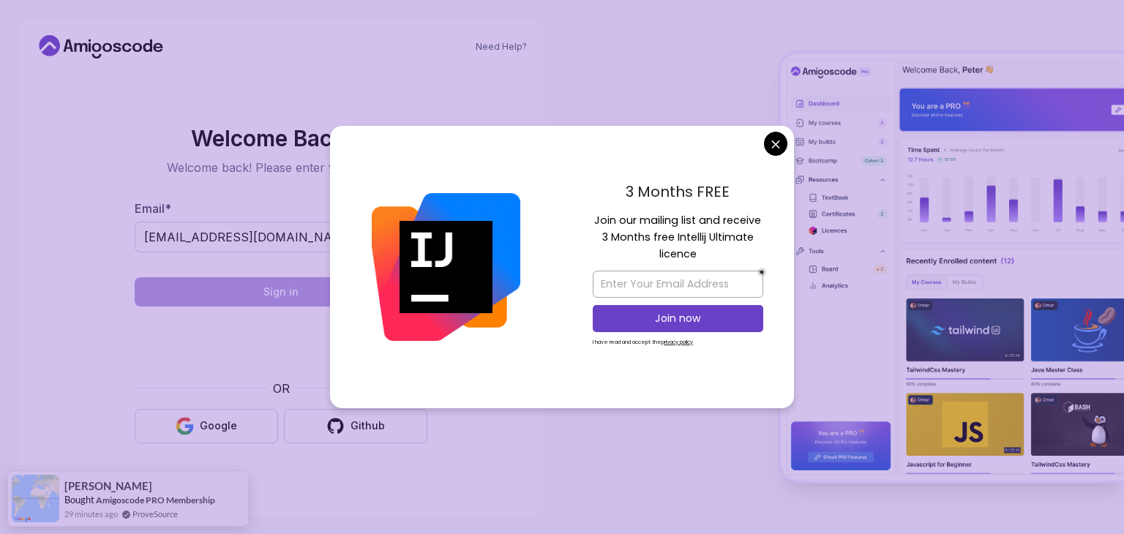
click at [771, 137] on body "Need Help? Welcome Back 👋 Welcome back! Please enter your details. Email * [EMA…" at bounding box center [562, 267] width 1124 height 534
